Goal: Transaction & Acquisition: Download file/media

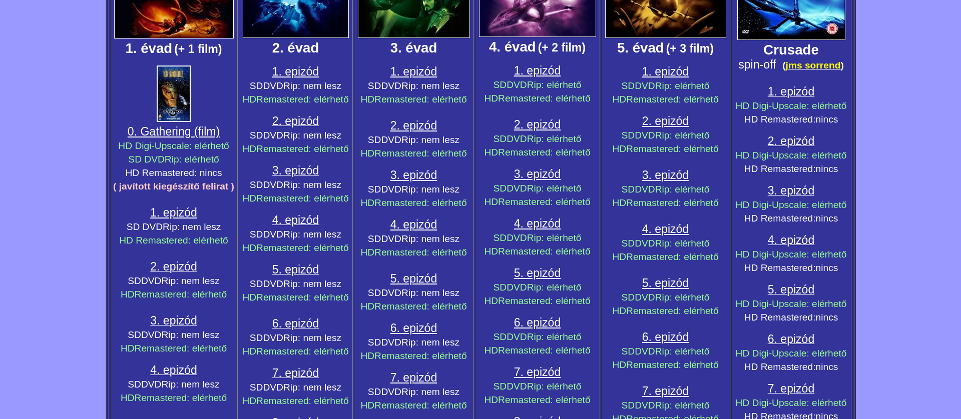
scroll to position [315, 0]
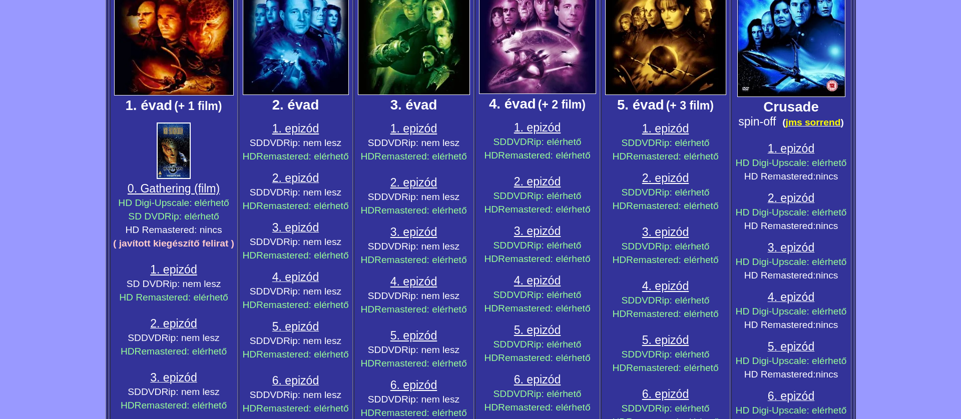
click at [191, 196] on big ":" at bounding box center [190, 202] width 3 height 13
click at [198, 194] on span "0. Gathering (film)" at bounding box center [174, 188] width 92 height 13
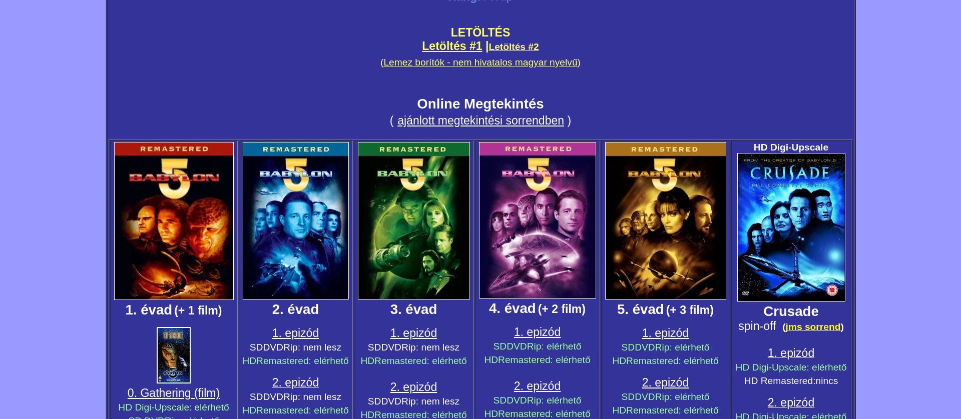
scroll to position [87, 0]
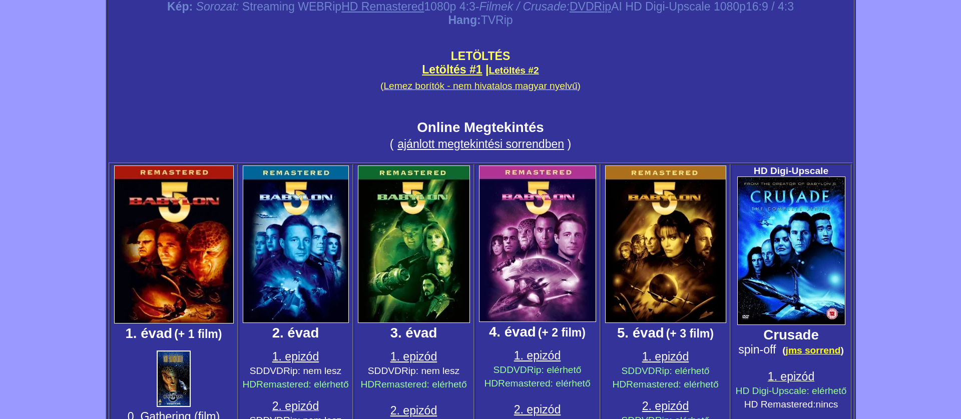
click at [510, 69] on span "Letöltés #2" at bounding box center [513, 70] width 50 height 11
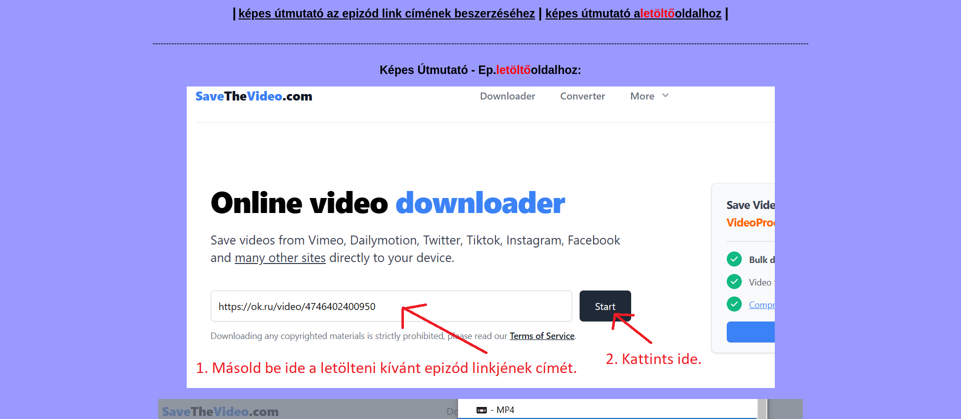
scroll to position [64, 0]
